Goal: Check status: Check status

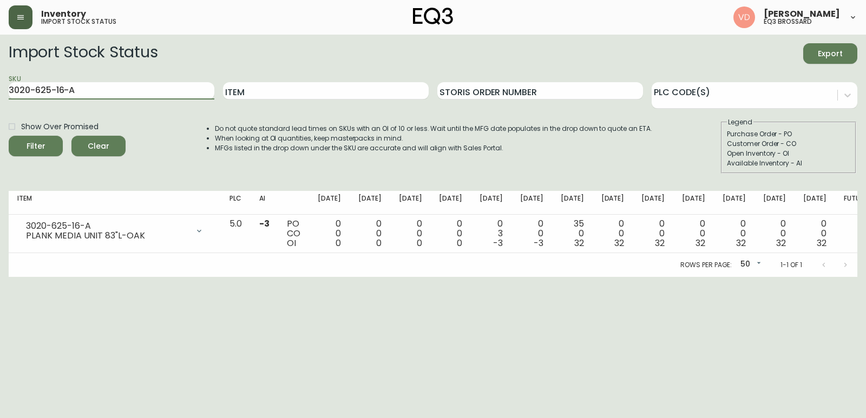
click at [21, 23] on button "button" at bounding box center [21, 17] width 24 height 24
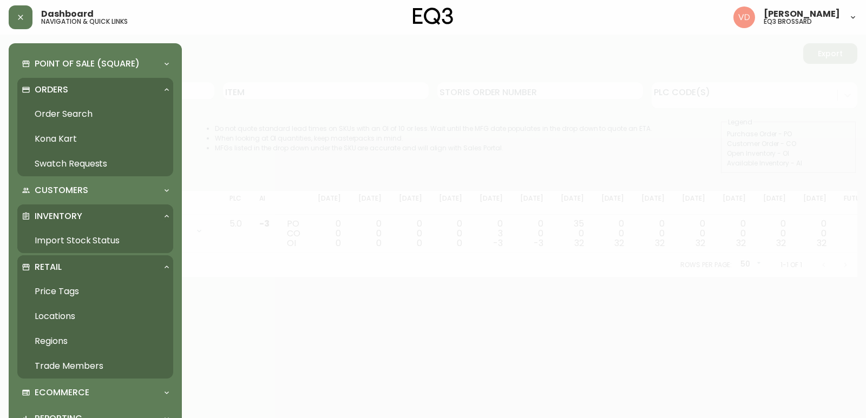
click at [77, 113] on link "Order Search" at bounding box center [95, 114] width 156 height 25
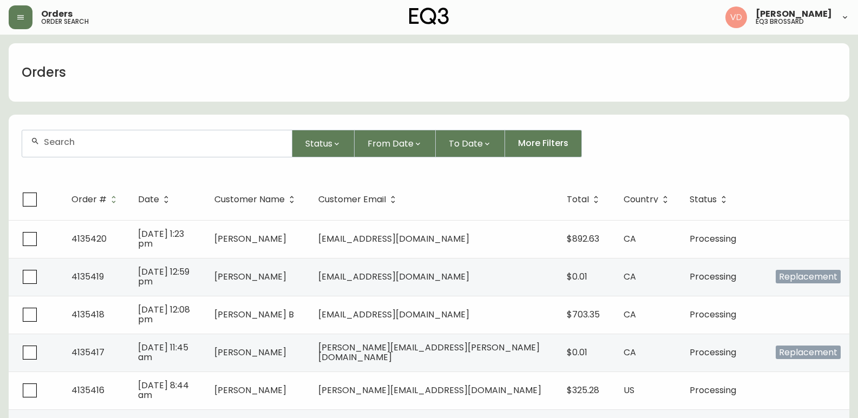
click at [192, 136] on div at bounding box center [157, 143] width 270 height 27
paste input "4132614"
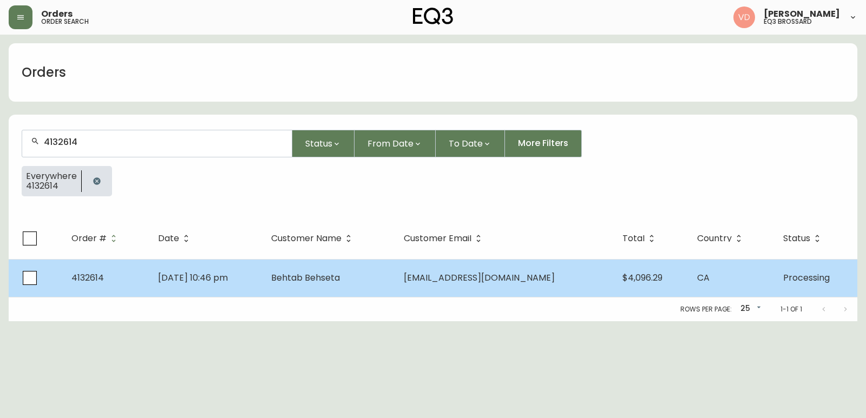
type input "4132614"
click at [340, 275] on span "Behtab Behseta" at bounding box center [305, 278] width 69 height 12
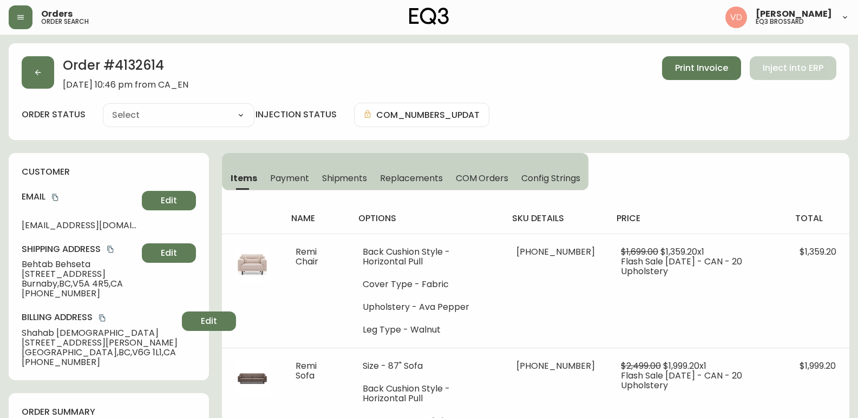
type input "Processing"
select select "PROCESSING"
click at [341, 183] on span "Shipments" at bounding box center [344, 178] width 45 height 11
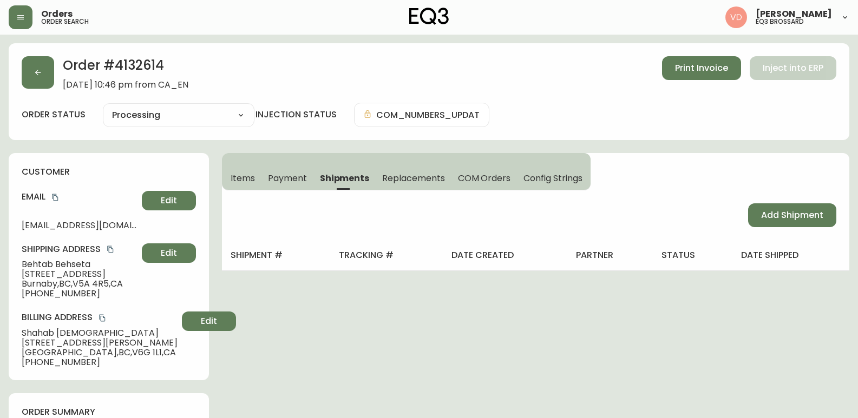
click at [298, 173] on span "Payment" at bounding box center [287, 178] width 39 height 11
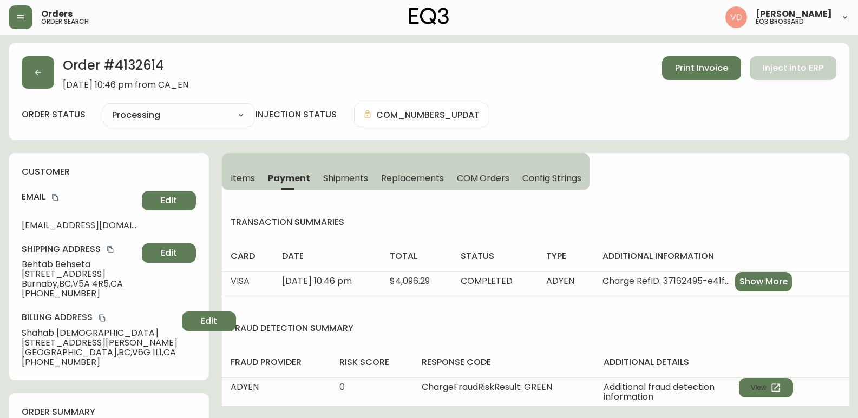
click at [239, 175] on span "Items" at bounding box center [243, 178] width 24 height 11
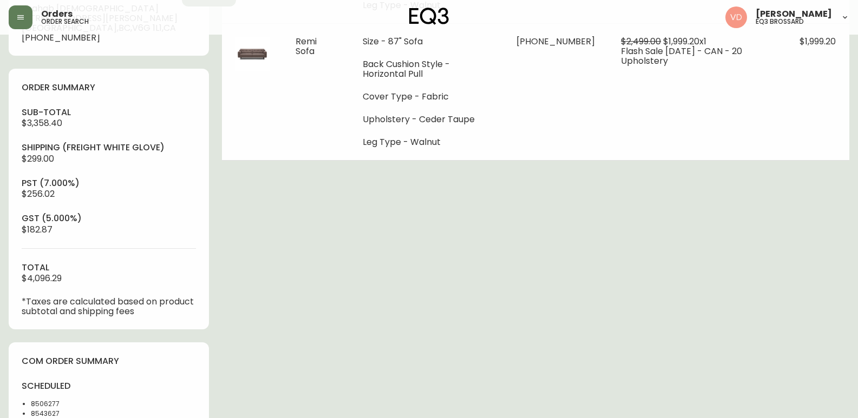
scroll to position [487, 0]
